Goal: Information Seeking & Learning: Learn about a topic

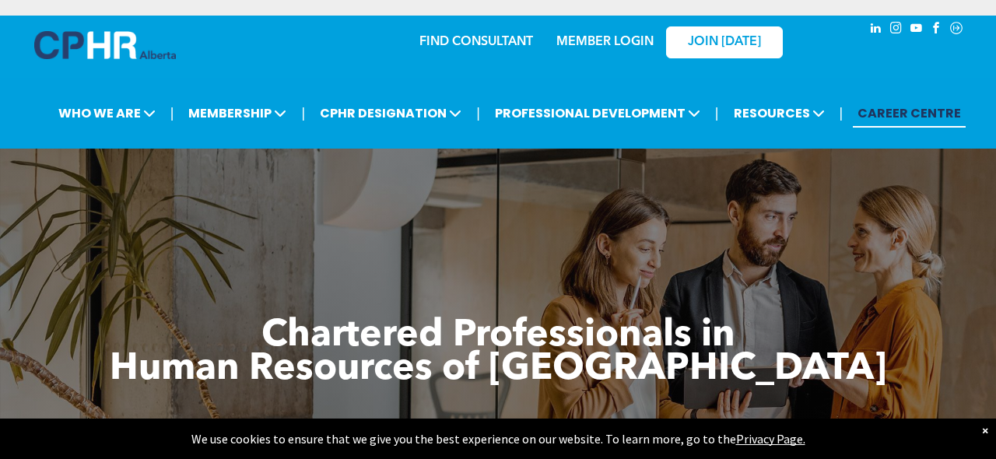
click at [958, 29] on icon "Social network" at bounding box center [956, 28] width 5 height 5
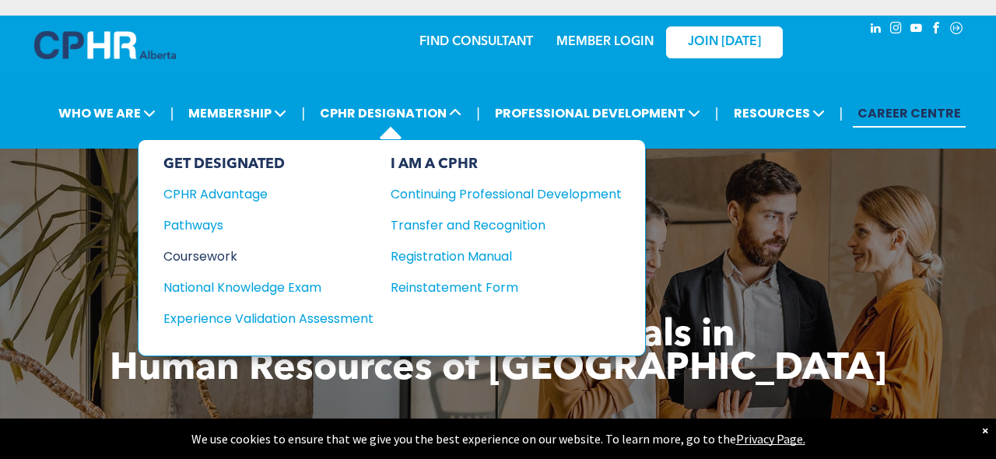
click at [203, 257] on div "Coursework" at bounding box center [257, 256] width 189 height 19
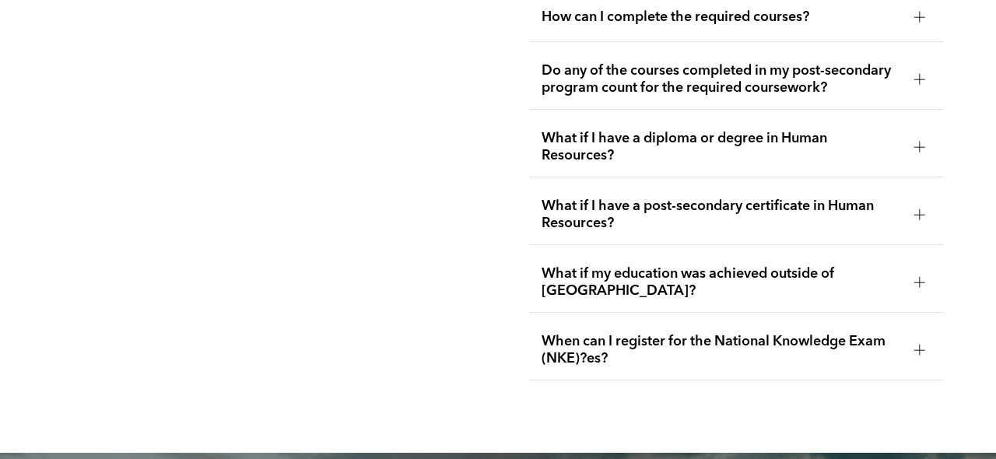
scroll to position [2830, 0]
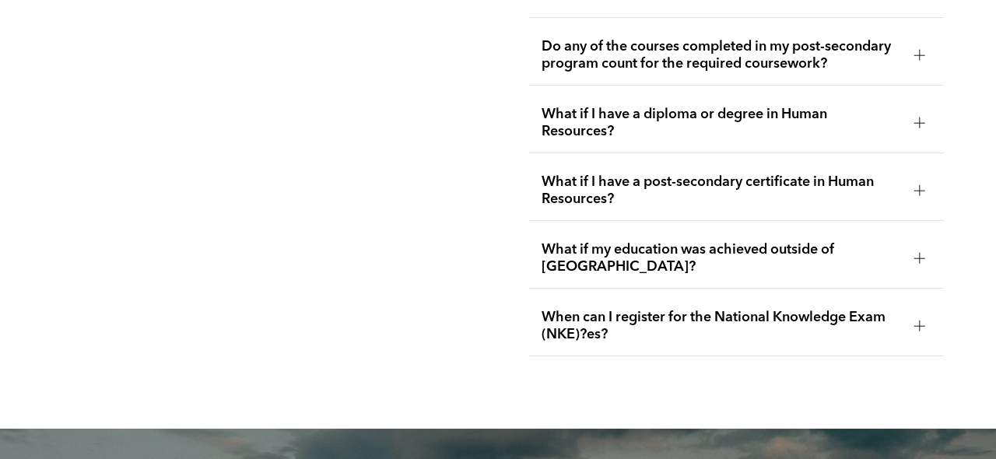
click at [694, 309] on span "When can I register for the National Knowledge Exam (NKE)?es?" at bounding box center [721, 326] width 360 height 34
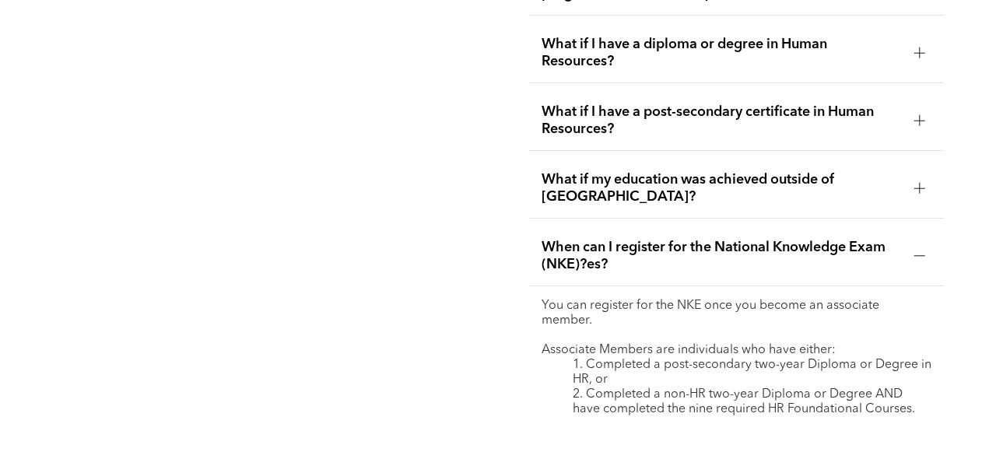
scroll to position [2901, 0]
